Goal: Navigation & Orientation: Find specific page/section

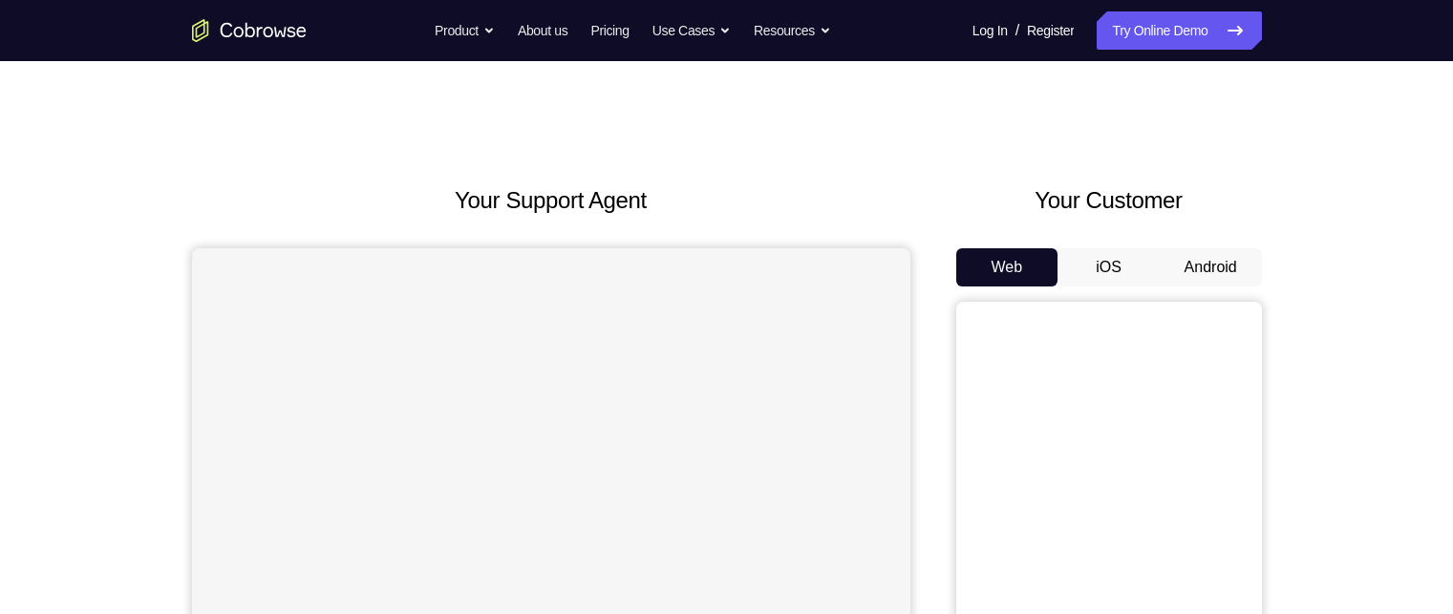
click at [1228, 272] on button "Android" at bounding box center [1211, 267] width 102 height 38
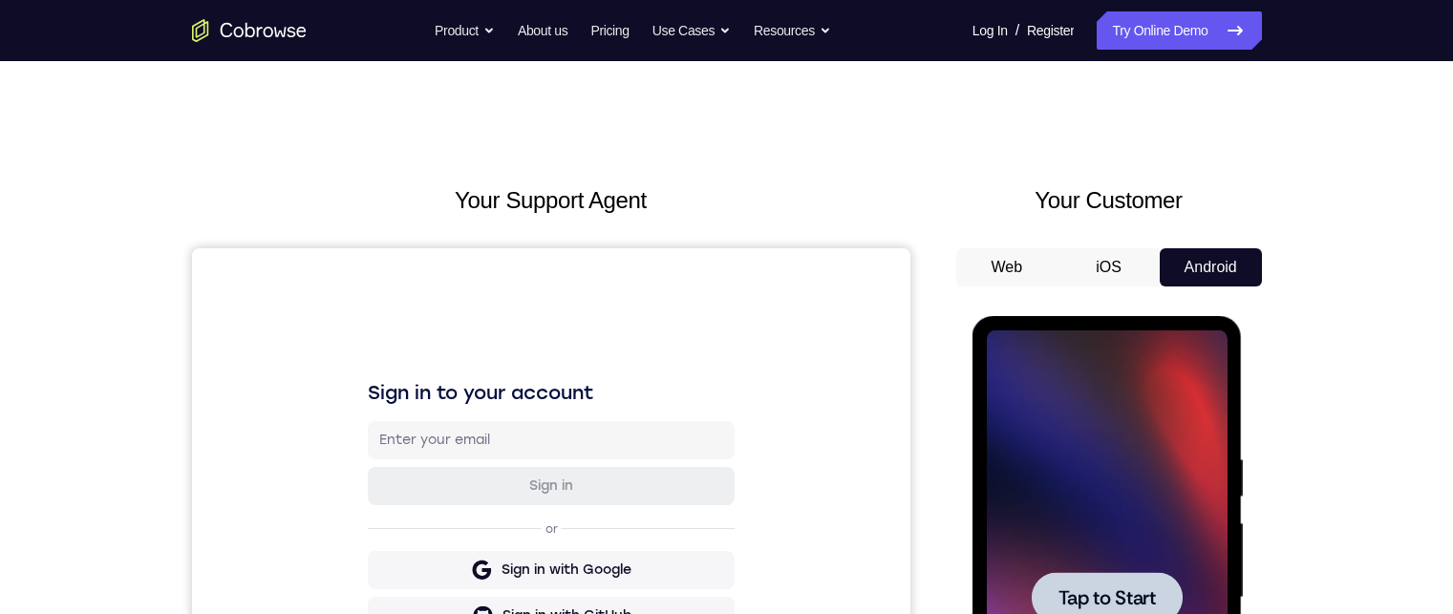
click at [1159, 501] on div at bounding box center [1107, 598] width 241 height 535
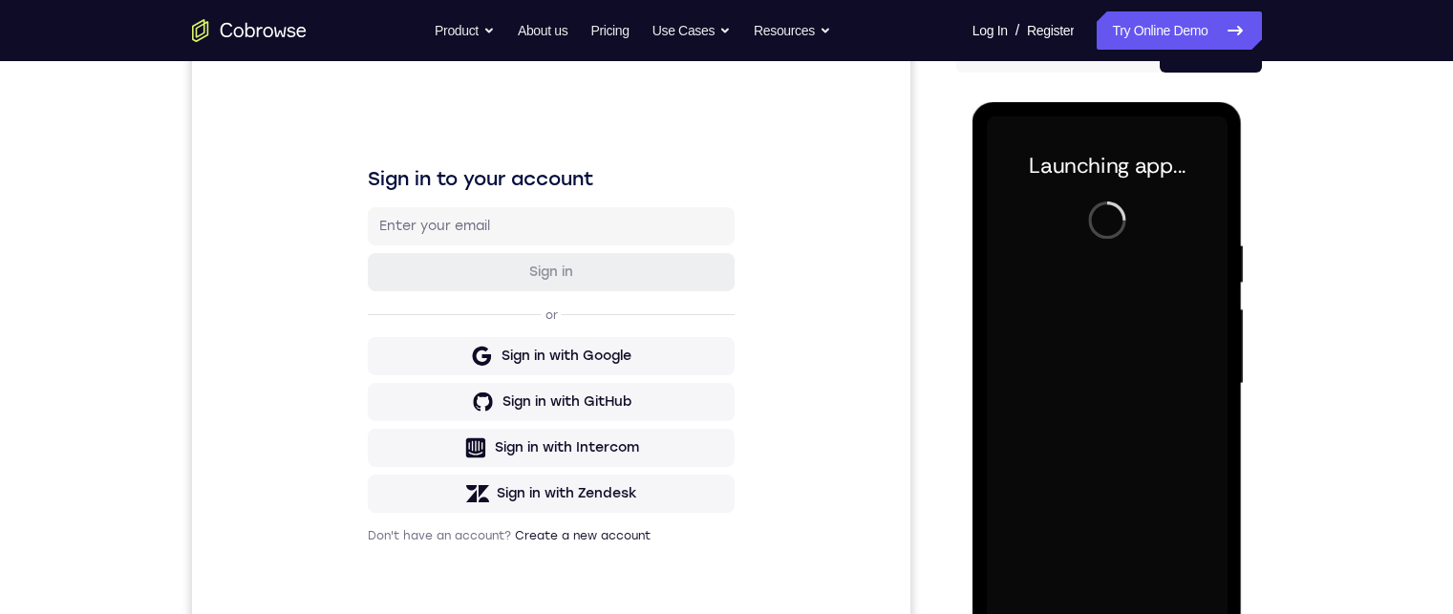
scroll to position [287, 0]
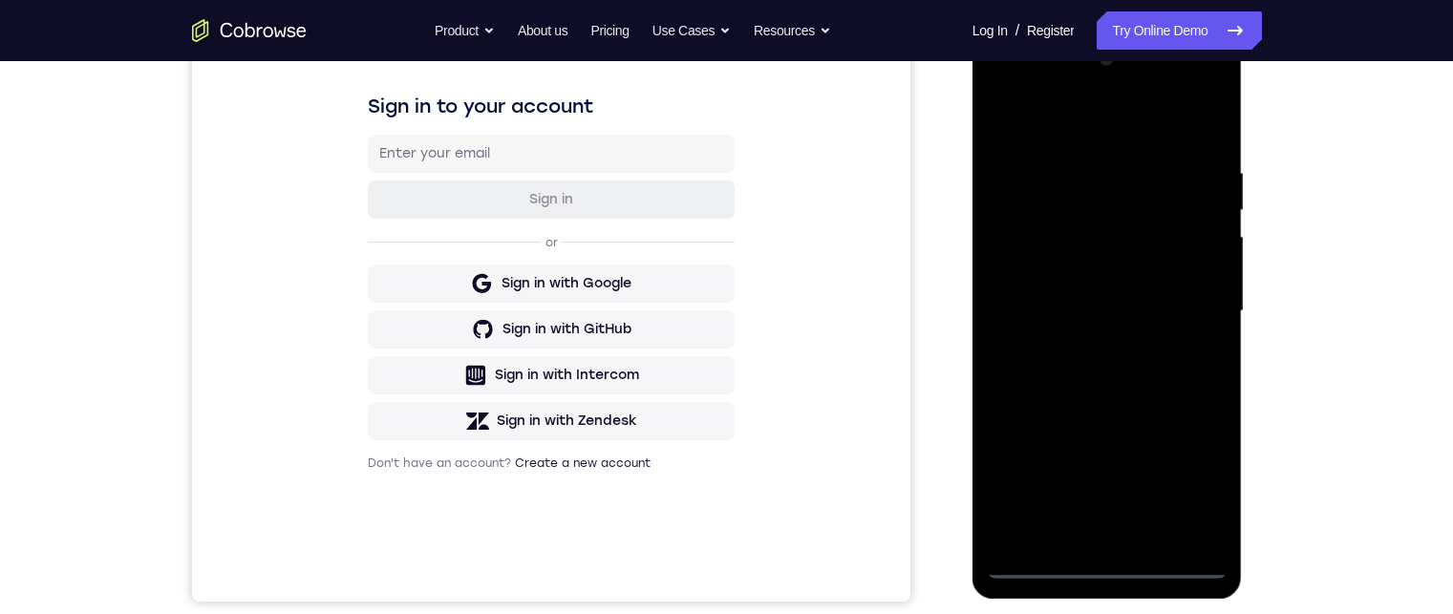
click at [1108, 561] on div at bounding box center [1107, 311] width 241 height 535
click at [1186, 468] on div at bounding box center [1107, 311] width 241 height 535
click at [1058, 106] on div at bounding box center [1107, 311] width 241 height 535
click at [1065, 132] on div at bounding box center [1107, 311] width 241 height 535
click at [1075, 206] on div at bounding box center [1107, 311] width 241 height 535
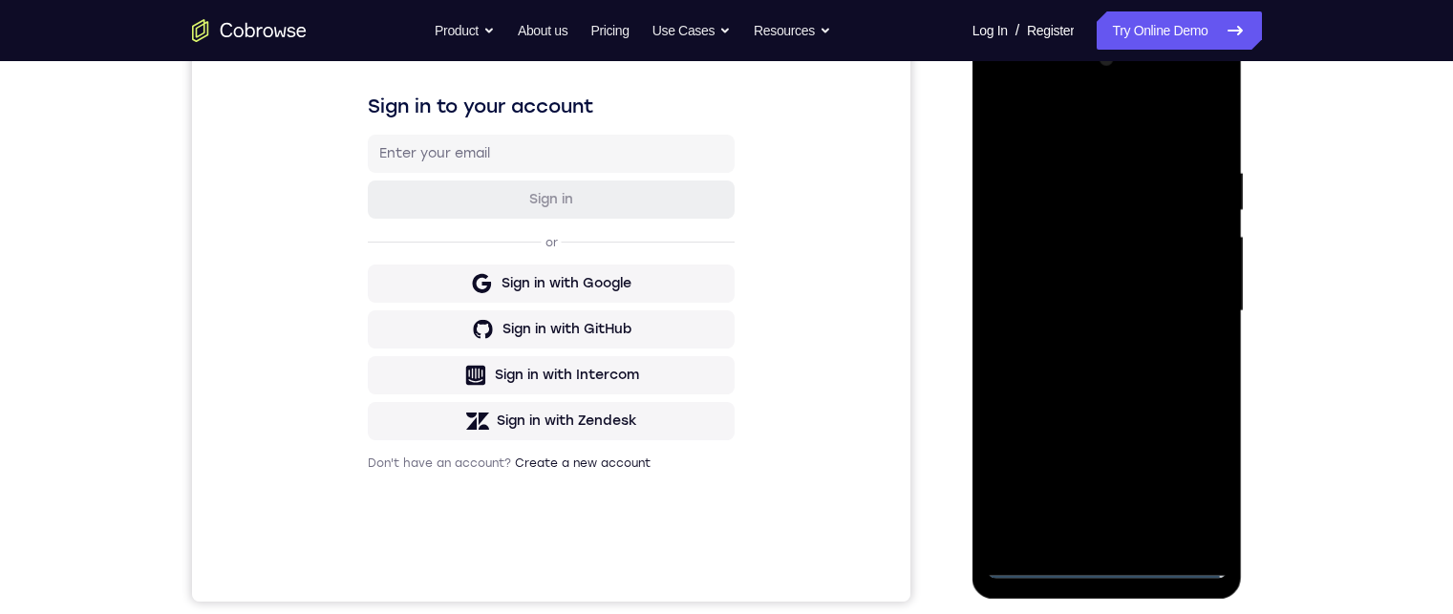
scroll to position [191, 0]
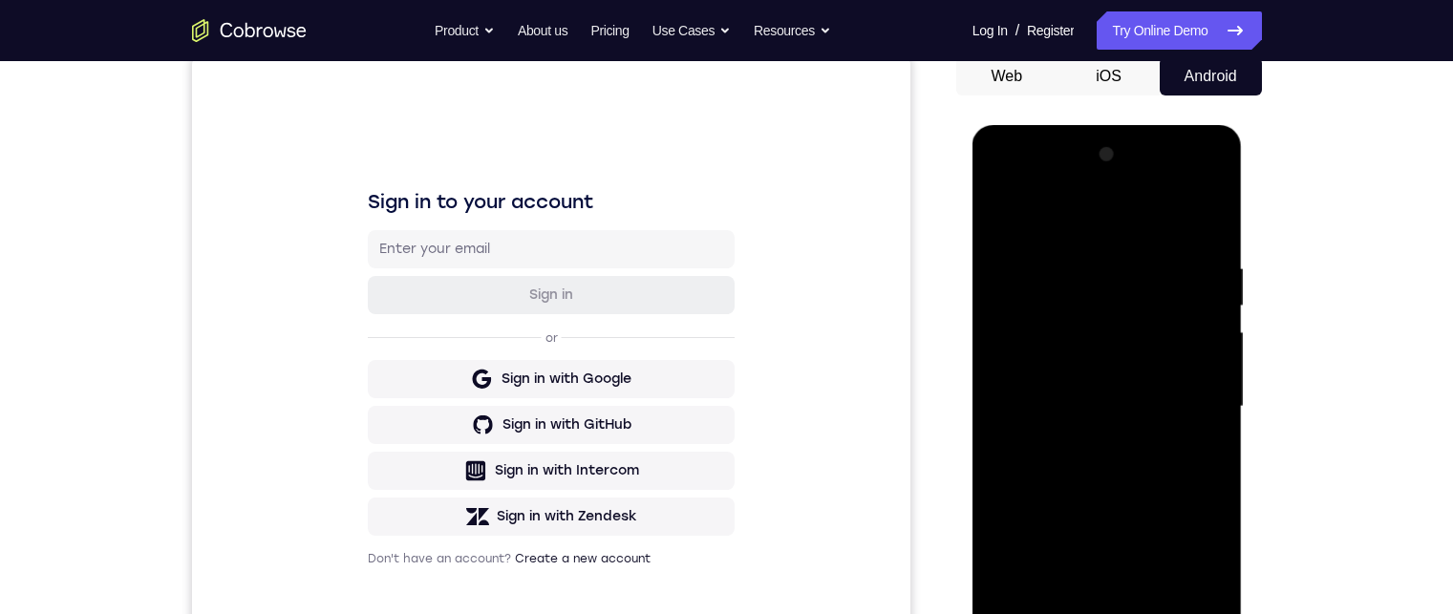
click at [1066, 306] on div at bounding box center [1107, 407] width 241 height 535
click at [1180, 400] on div at bounding box center [1107, 407] width 241 height 535
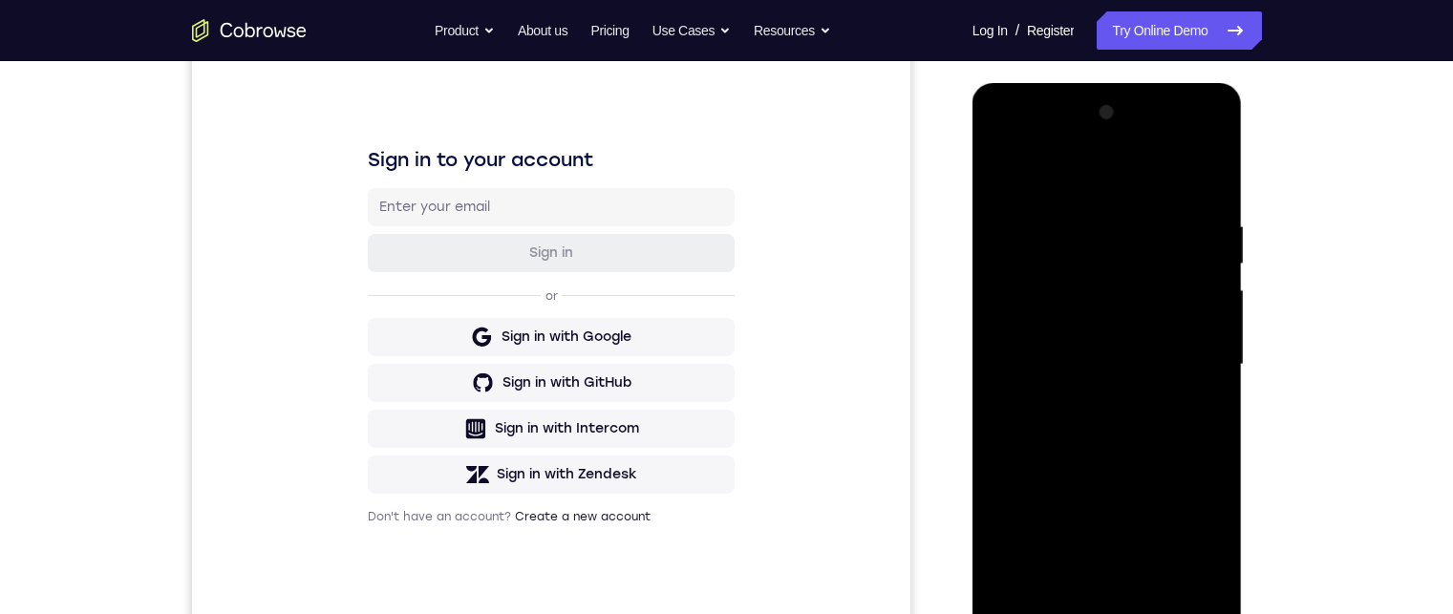
click at [1084, 398] on div at bounding box center [1107, 364] width 241 height 535
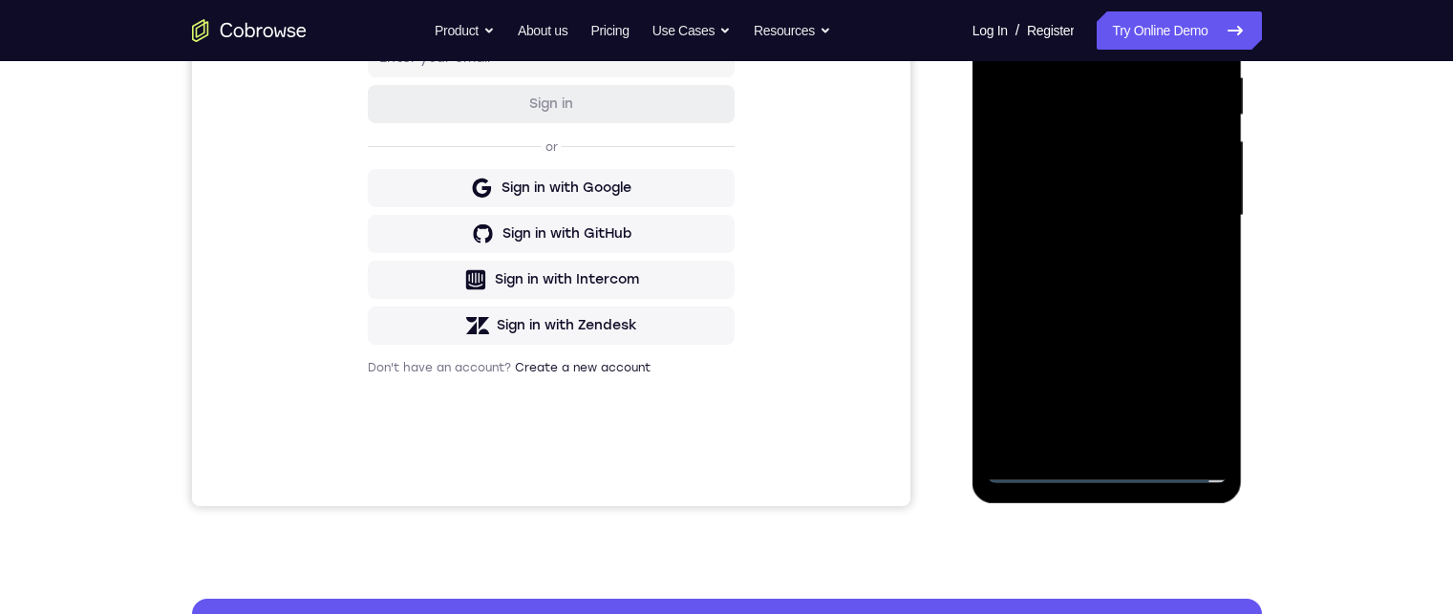
click at [1084, 203] on div at bounding box center [1107, 215] width 241 height 535
click at [1005, 398] on div at bounding box center [1107, 215] width 241 height 535
click at [1002, 398] on div at bounding box center [1107, 215] width 241 height 535
click at [1082, 180] on div at bounding box center [1107, 215] width 241 height 535
click at [1166, 216] on div at bounding box center [1107, 215] width 241 height 535
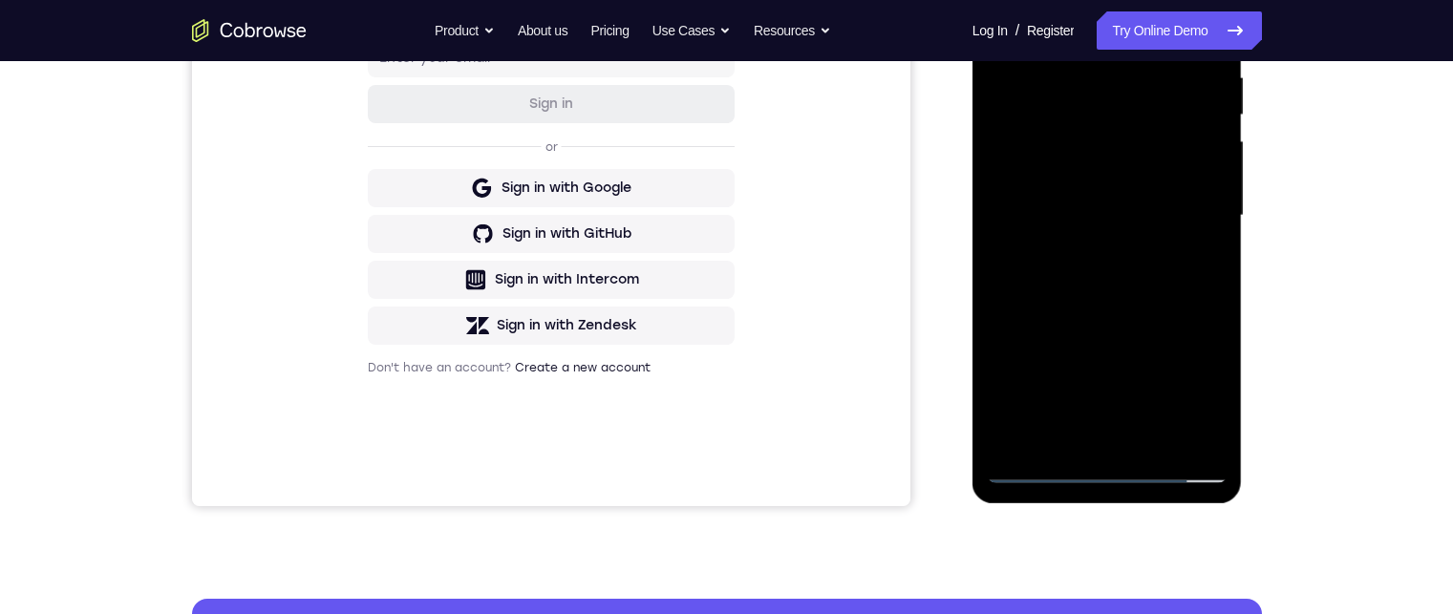
click at [1112, 287] on div at bounding box center [1107, 215] width 241 height 535
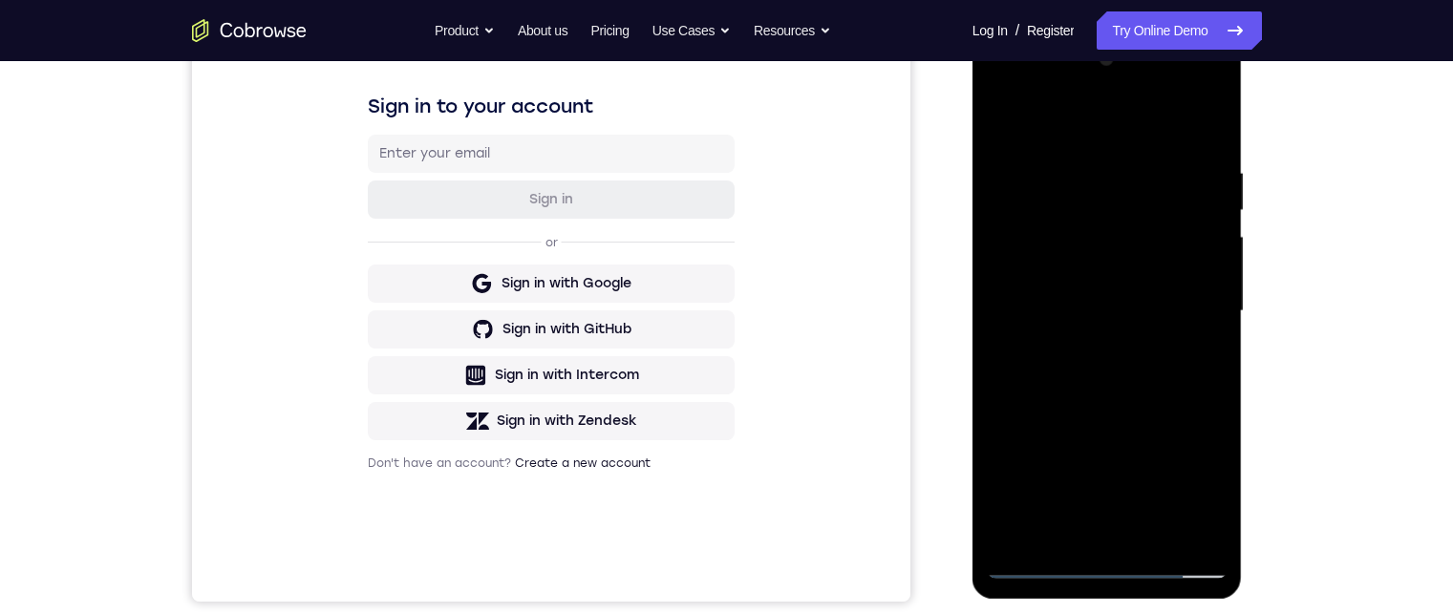
click at [1116, 367] on div at bounding box center [1107, 311] width 241 height 535
click at [1102, 363] on div at bounding box center [1107, 311] width 241 height 535
click at [1203, 336] on div at bounding box center [1107, 311] width 241 height 535
click at [1087, 313] on div at bounding box center [1107, 311] width 241 height 535
drag, startPoint x: 1133, startPoint y: 370, endPoint x: 1688, endPoint y: 200, distance: 579.7
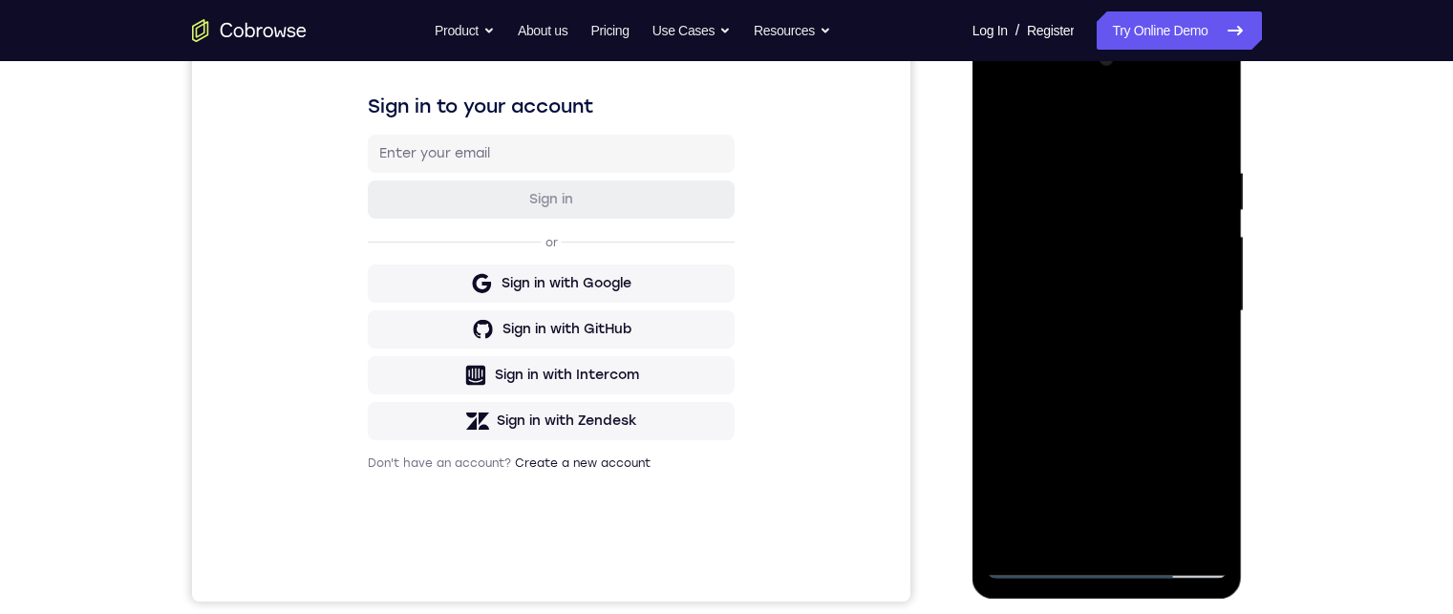
click at [1133, 370] on div at bounding box center [1107, 311] width 241 height 535
click at [1136, 390] on div at bounding box center [1107, 311] width 241 height 535
click at [1135, 375] on div at bounding box center [1107, 311] width 241 height 535
click at [1128, 374] on div at bounding box center [1107, 311] width 241 height 535
click at [1119, 344] on div at bounding box center [1107, 311] width 241 height 535
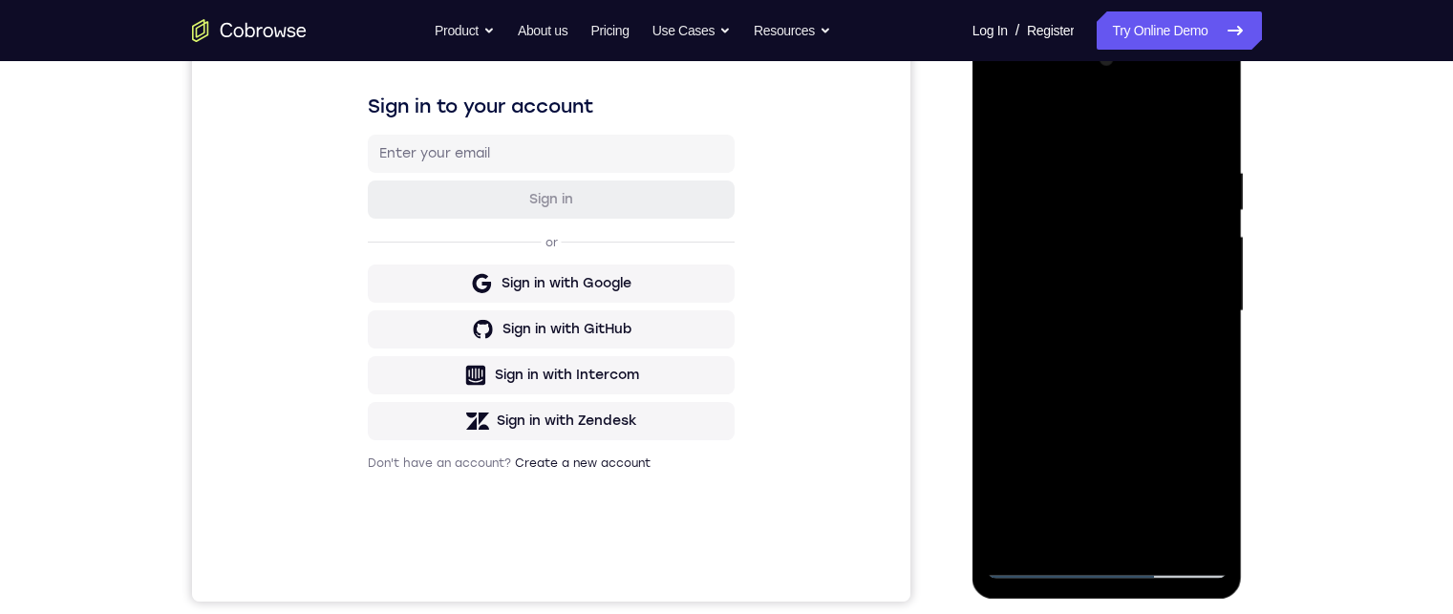
click at [1048, 277] on div at bounding box center [1107, 311] width 241 height 535
click at [1091, 317] on div at bounding box center [1107, 311] width 241 height 535
click at [1074, 369] on div at bounding box center [1107, 311] width 241 height 535
click at [1120, 401] on div at bounding box center [1107, 311] width 241 height 535
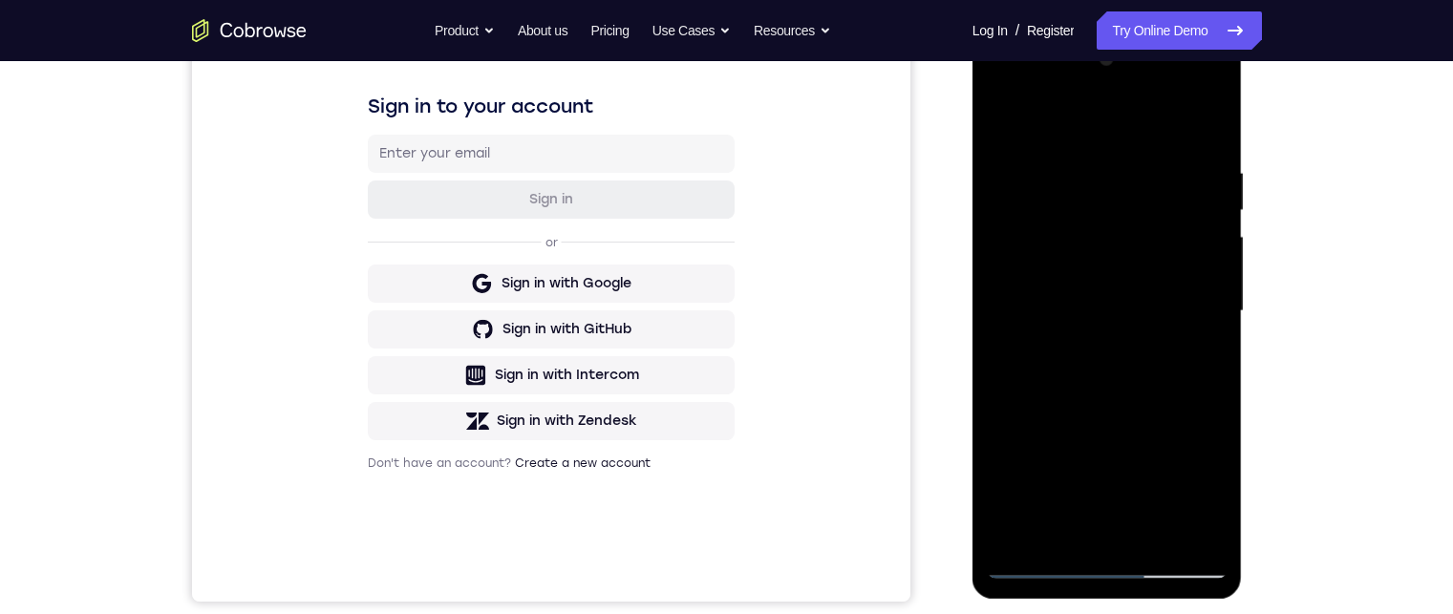
click at [1115, 218] on div at bounding box center [1107, 311] width 241 height 535
click at [1194, 118] on div at bounding box center [1107, 311] width 241 height 535
click at [1098, 438] on div at bounding box center [1107, 311] width 241 height 535
click at [1105, 289] on div at bounding box center [1107, 311] width 241 height 535
click at [1128, 216] on div at bounding box center [1107, 311] width 241 height 535
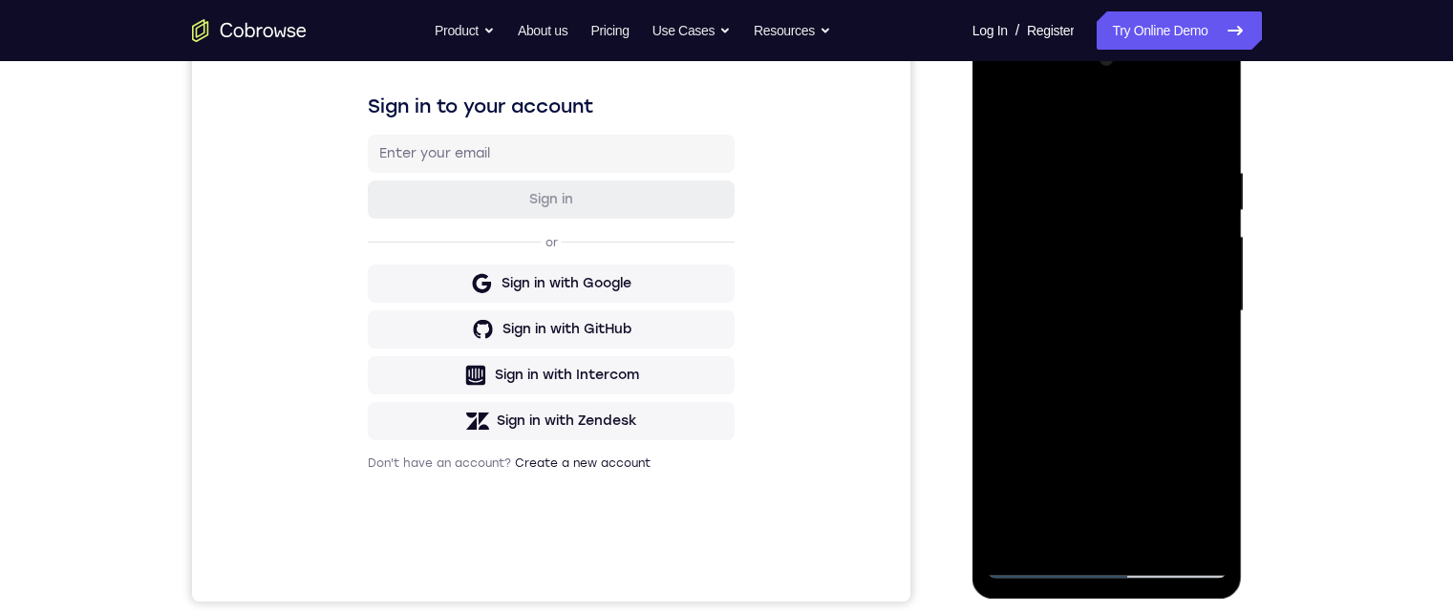
click at [1128, 216] on div at bounding box center [1107, 311] width 241 height 535
click at [1121, 525] on div at bounding box center [1107, 311] width 241 height 535
